Goal: Task Accomplishment & Management: Manage account settings

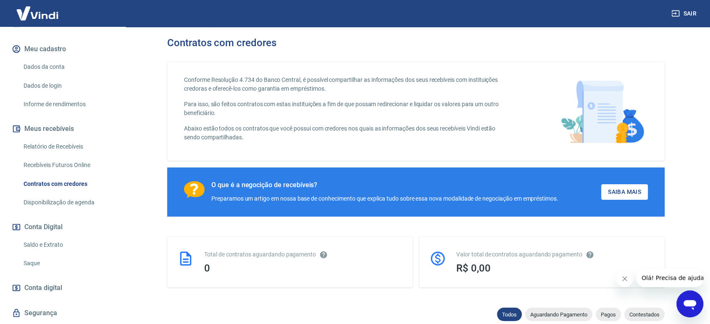
scroll to position [98, 0]
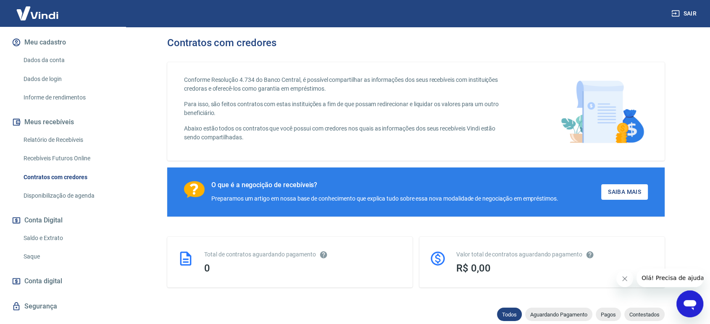
click at [40, 238] on link "Saldo e Extrato" at bounding box center [67, 238] width 95 height 17
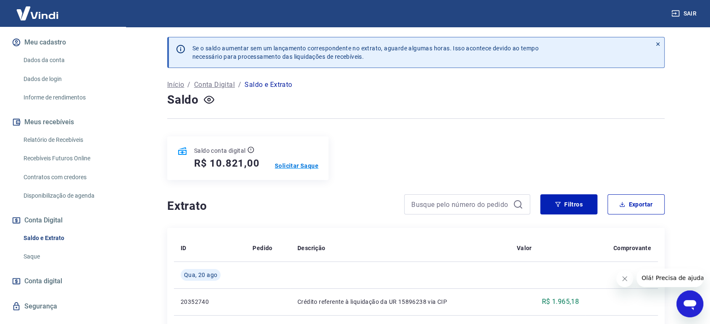
click at [295, 164] on p "Solicitar Saque" at bounding box center [297, 166] width 44 height 8
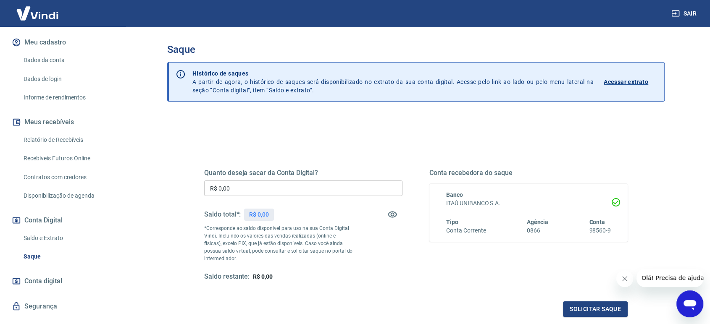
click at [284, 179] on div "Quanto deseja sacar da Conta Digital? R$ 0,00 ​ Saldo total*: R$ 0,00 *Correspo…" at bounding box center [303, 225] width 198 height 113
click at [277, 188] on input "R$ 0,00" at bounding box center [303, 189] width 198 height 16
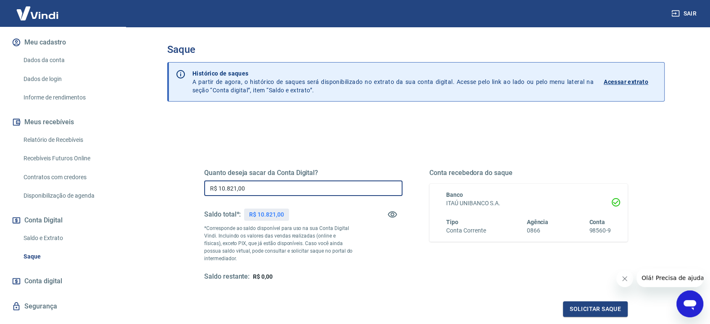
type input "R$ 10.821,00"
click at [343, 143] on div "Quanto deseja sacar da Conta Digital? R$ 10.821,00 ​ Saldo total*: R$ 10.821,00…" at bounding box center [416, 229] width 444 height 195
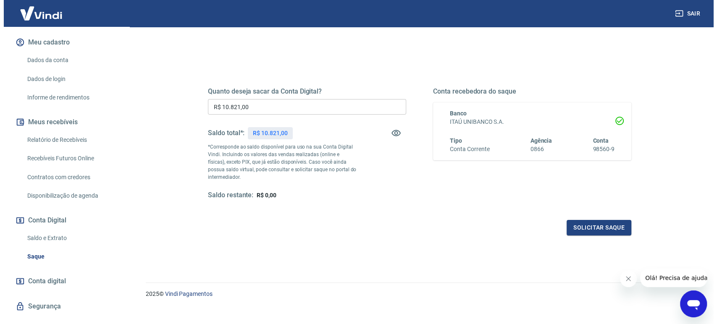
scroll to position [91, 0]
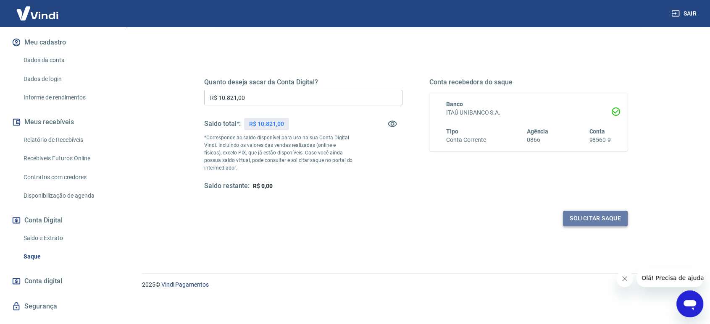
click at [588, 214] on button "Solicitar saque" at bounding box center [595, 219] width 65 height 16
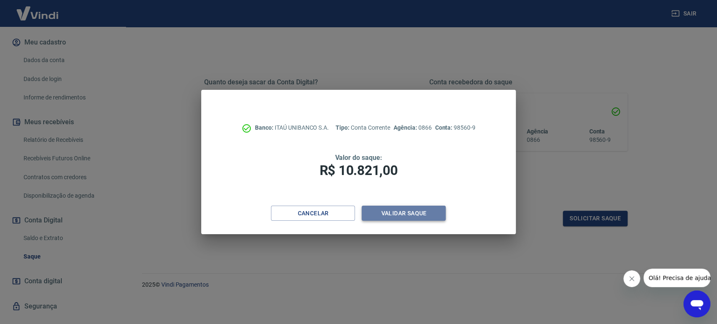
click at [405, 211] on button "Validar saque" at bounding box center [404, 214] width 84 height 16
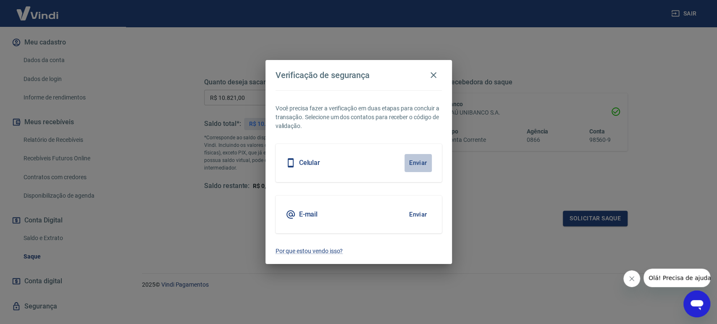
click at [417, 160] on button "Enviar" at bounding box center [418, 163] width 27 height 18
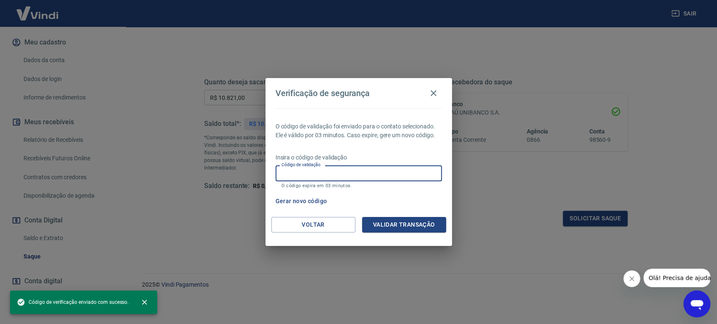
click at [353, 171] on input "Código de validação" at bounding box center [359, 174] width 166 height 16
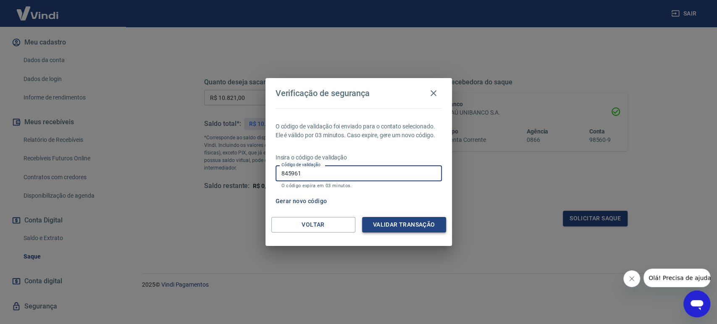
type input "845961"
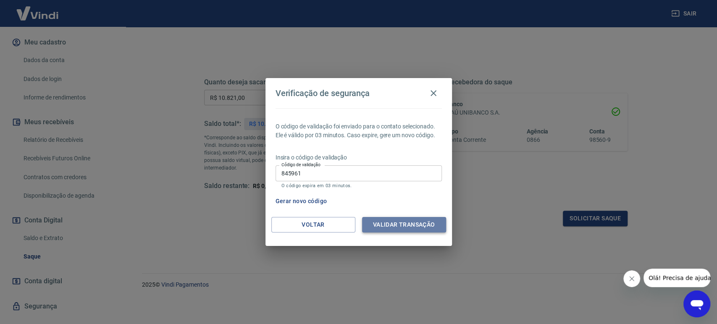
click at [401, 228] on button "Validar transação" at bounding box center [404, 225] width 84 height 16
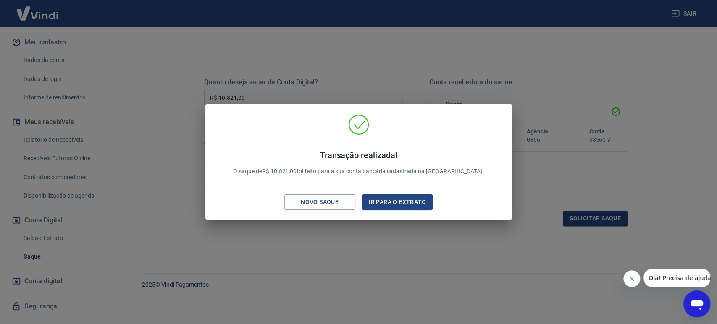
click at [362, 227] on div "Transação realizada! O saque de R$ 10.821,00 foi feito para a sua conta bancári…" at bounding box center [358, 162] width 717 height 324
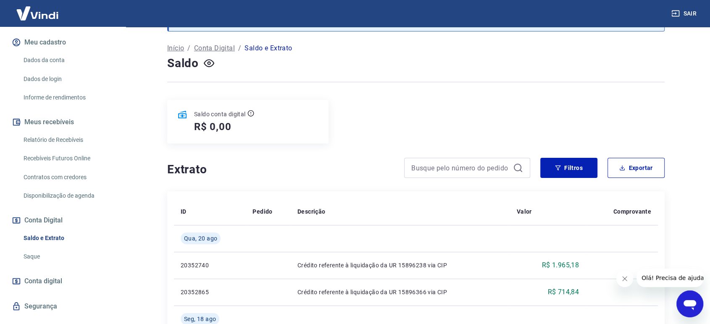
scroll to position [36, 0]
